Goal: Task Accomplishment & Management: Manage account settings

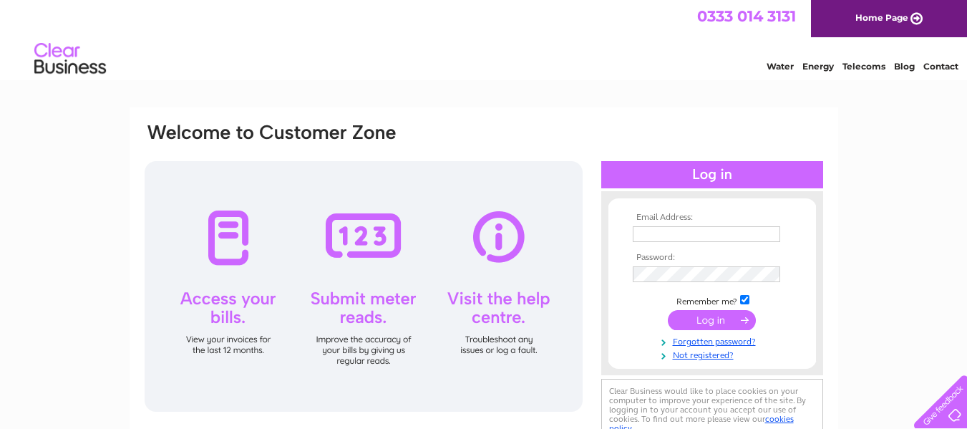
type input "[PERSON_NAME][EMAIL_ADDRESS][DOMAIN_NAME]"
click at [707, 319] on input "submit" at bounding box center [712, 320] width 88 height 20
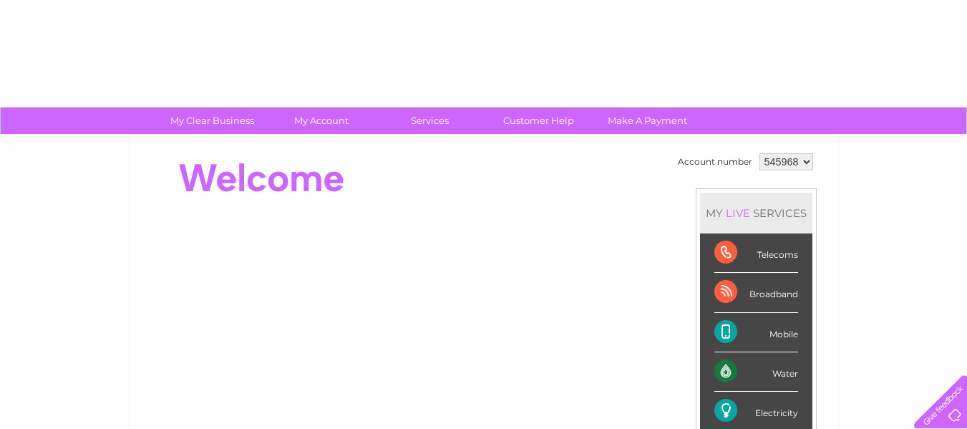
click at [707, 319] on li "Mobile" at bounding box center [756, 332] width 112 height 39
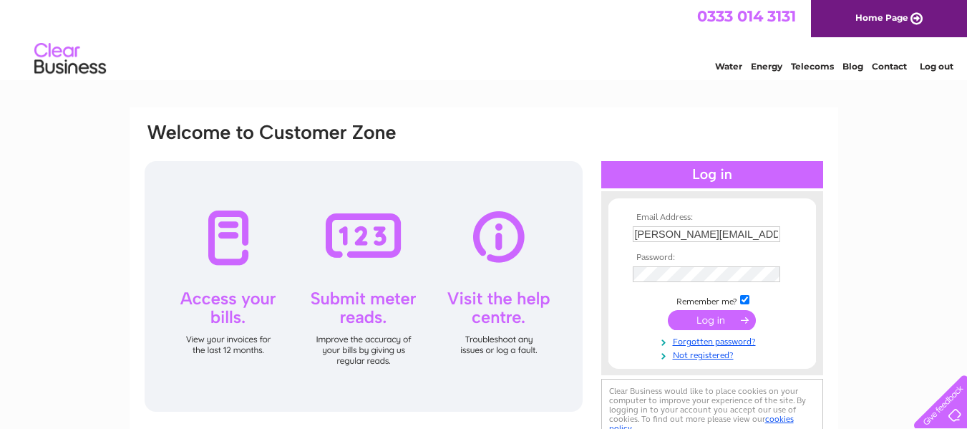
click at [715, 316] on input "submit" at bounding box center [712, 320] width 88 height 20
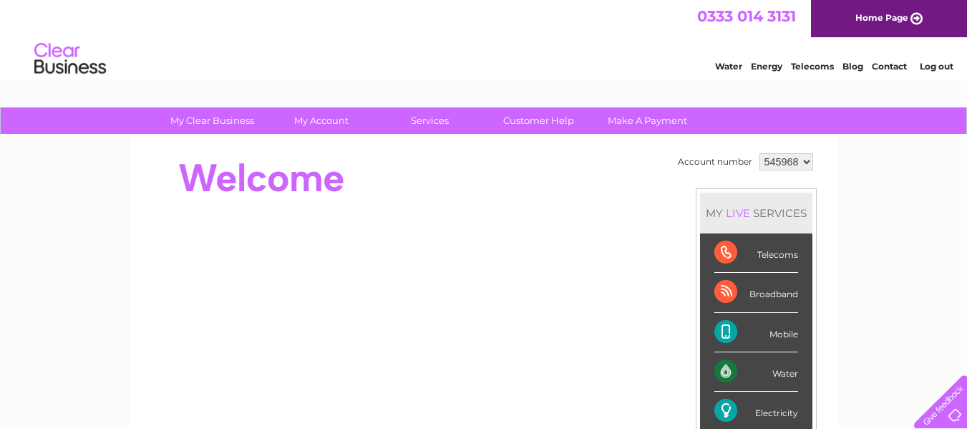
click at [673, 309] on div "Account number 545968 MY LIVE SERVICES Telecoms Broadband Mobile Water Electric…" at bounding box center [484, 359] width 682 height 418
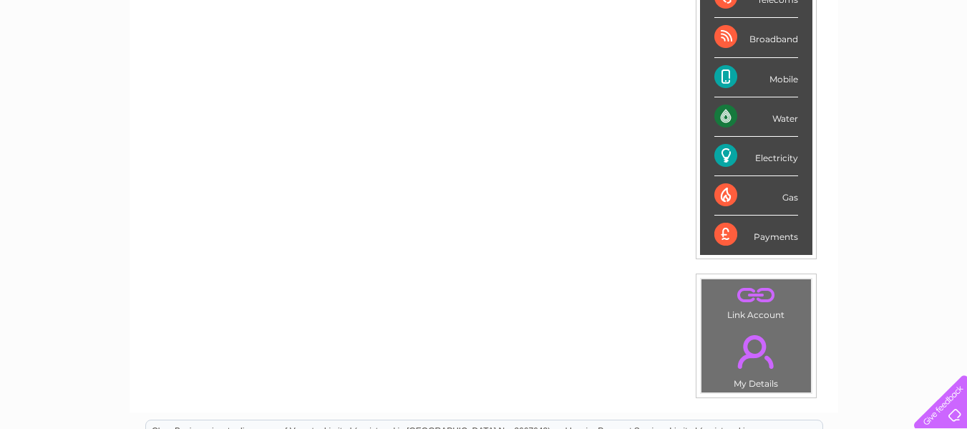
scroll to position [258, 0]
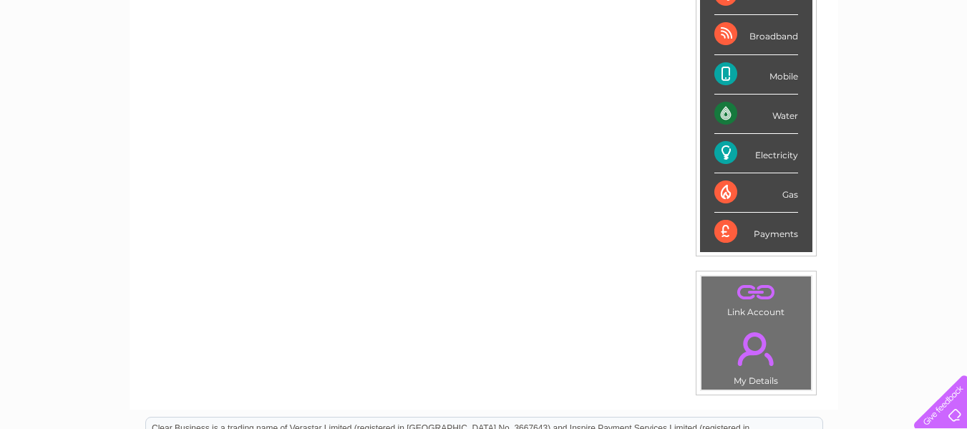
click at [105, 280] on div "My Clear Business Login Details My Details My Preferences Link Account My Accou…" at bounding box center [483, 252] width 967 height 805
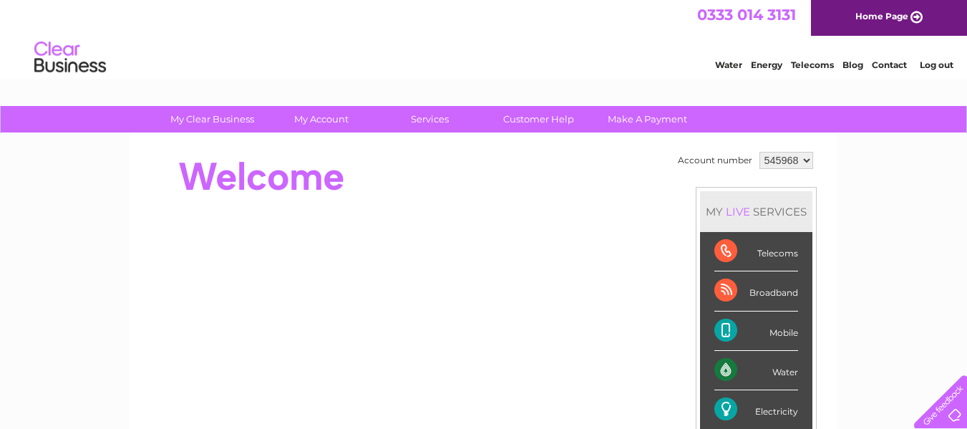
scroll to position [0, 0]
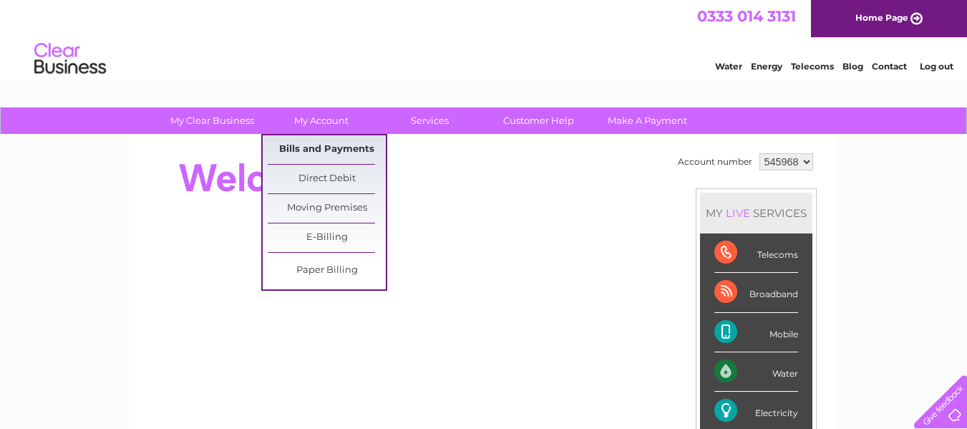
click at [328, 144] on link "Bills and Payments" at bounding box center [327, 149] width 118 height 29
click at [298, 145] on link "Bills and Payments" at bounding box center [327, 149] width 118 height 29
